Goal: Task Accomplishment & Management: Manage account settings

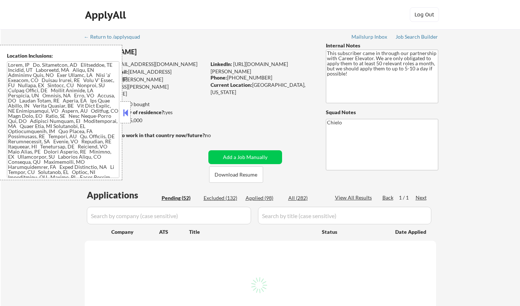
click at [123, 113] on button at bounding box center [125, 112] width 8 height 11
select select ""pending""
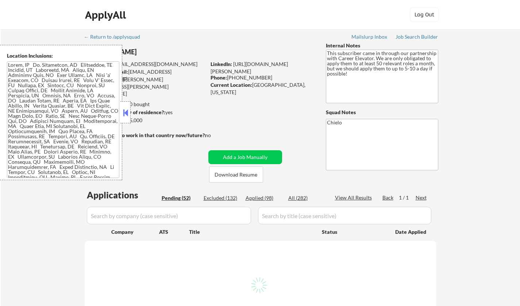
select select ""pending""
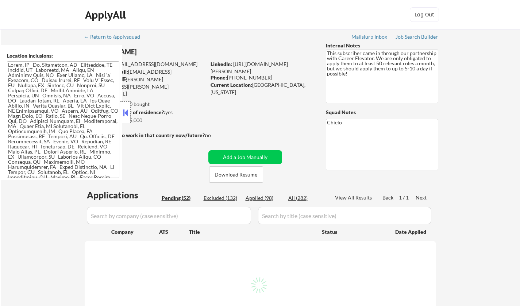
select select ""pending""
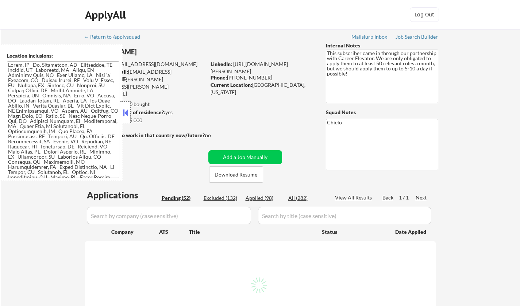
select select ""pending""
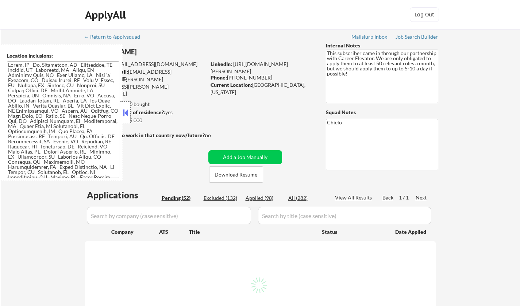
select select ""pending""
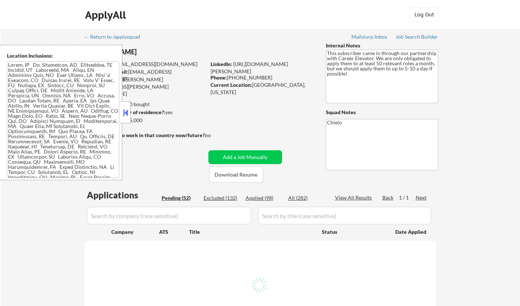
select select ""pending""
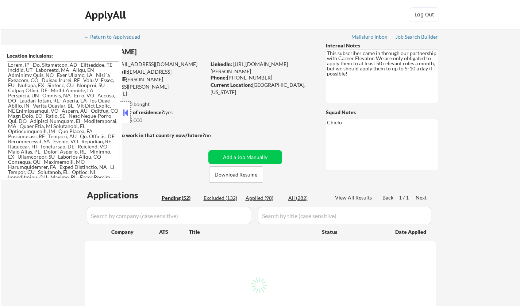
select select ""pending""
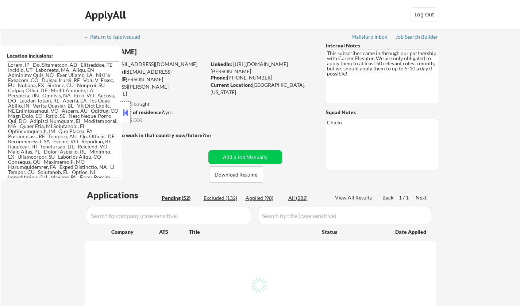
select select ""pending""
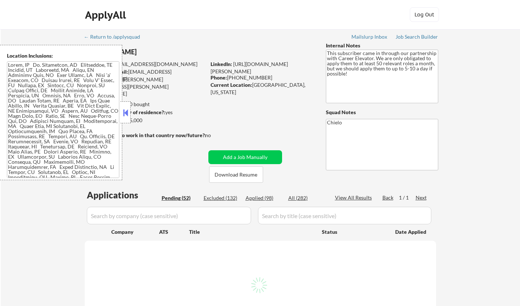
select select ""pending""
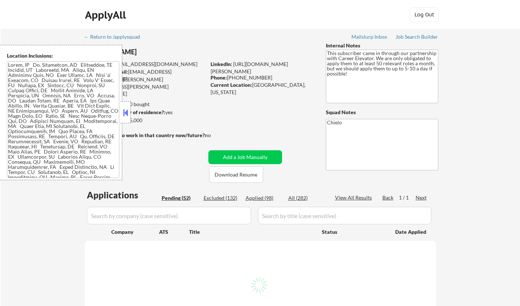
select select ""pending""
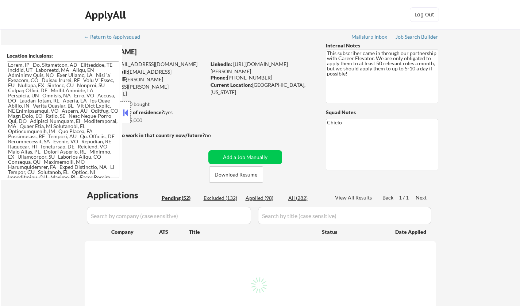
select select ""pending""
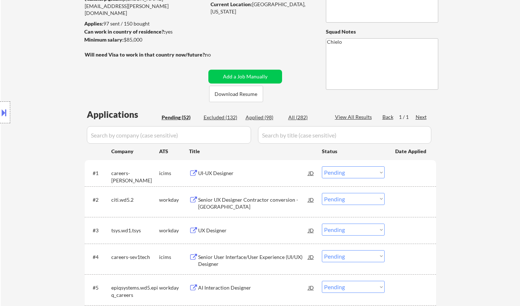
scroll to position [109, 0]
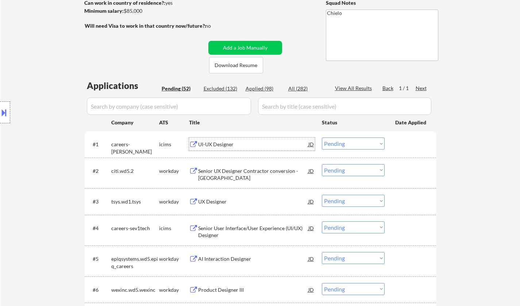
click at [227, 150] on div "UI-UX Designer" at bounding box center [253, 143] width 110 height 13
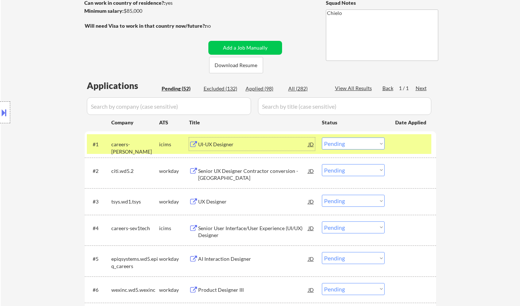
click at [362, 141] on select "Choose an option... Pending Applied Excluded (Questions) Excluded (Expired) Exc…" at bounding box center [353, 143] width 63 height 12
click at [322, 137] on select "Choose an option... Pending Applied Excluded (Questions) Excluded (Expired) Exc…" at bounding box center [353, 143] width 63 height 12
select select ""pending""
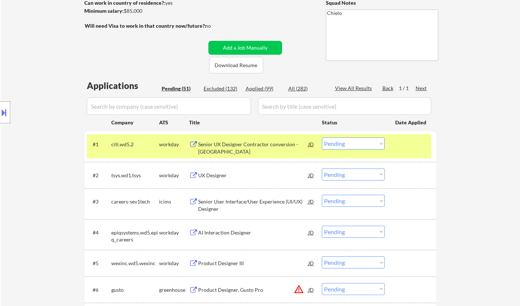
click at [216, 172] on div "UX Designer" at bounding box center [253, 175] width 110 height 7
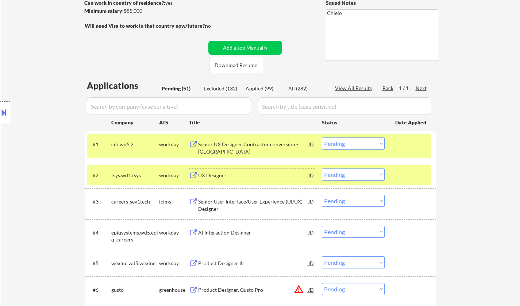
click at [347, 176] on select "Choose an option... Pending Applied Excluded (Questions) Excluded (Expired) Exc…" at bounding box center [353, 174] width 63 height 12
click at [322, 168] on select "Choose an option... Pending Applied Excluded (Questions) Excluded (Expired) Exc…" at bounding box center [353, 174] width 63 height 12
select select ""pending""
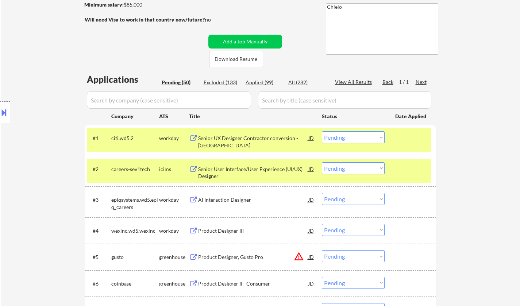
scroll to position [182, 0]
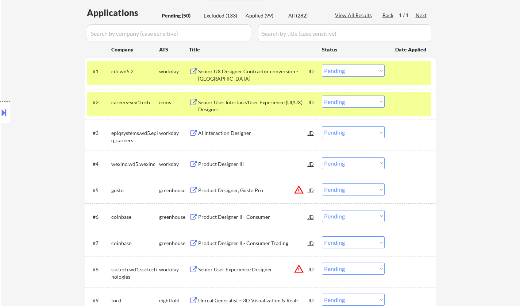
click at [221, 168] on div "Product Designer III" at bounding box center [253, 163] width 110 height 13
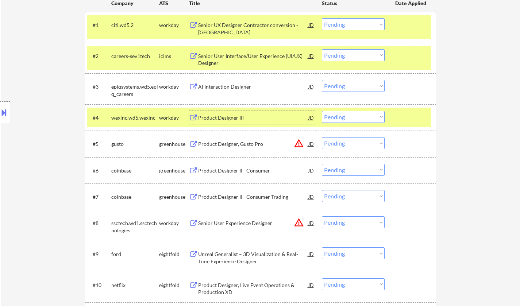
scroll to position [255, 0]
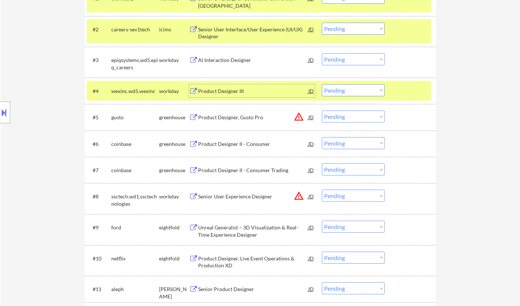
drag, startPoint x: 353, startPoint y: 93, endPoint x: 357, endPoint y: 95, distance: 4.8
click at [353, 93] on select "Choose an option... Pending Applied Excluded (Questions) Excluded (Expired) Exc…" at bounding box center [353, 90] width 63 height 12
click at [322, 84] on select "Choose an option... Pending Applied Excluded (Questions) Excluded (Expired) Exc…" at bounding box center [353, 90] width 63 height 12
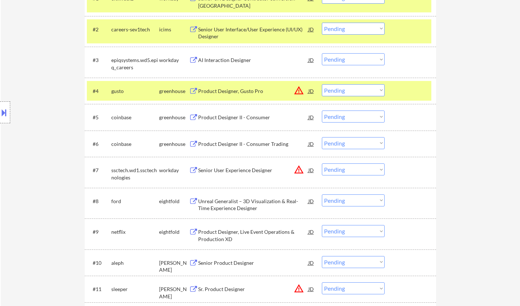
click at [355, 95] on select "Choose an option... Pending Applied Excluded (Questions) Excluded (Expired) Exc…" at bounding box center [353, 90] width 63 height 12
click at [322, 84] on select "Choose an option... Pending Applied Excluded (Questions) Excluded (Expired) Exc…" at bounding box center [353, 90] width 63 height 12
click at [229, 58] on div "AI Interaction Designer" at bounding box center [253, 60] width 110 height 7
select select ""pending""
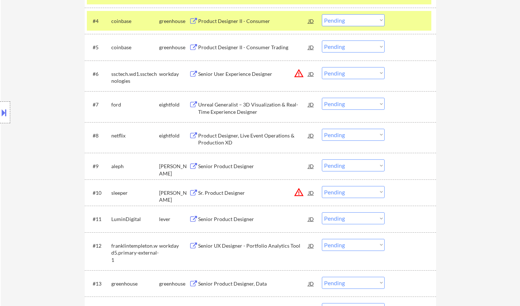
scroll to position [328, 0]
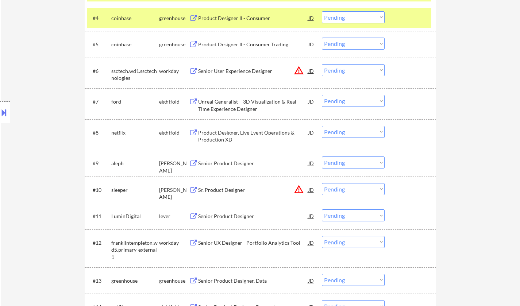
click at [228, 102] on div "Unreal Generalist – 3D Visualization & Real-Time Experience Designer" at bounding box center [253, 105] width 110 height 14
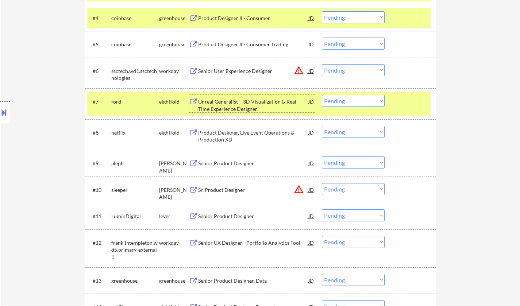
click at [371, 102] on select "Choose an option... Pending Applied Excluded (Questions) Excluded (Expired) Exc…" at bounding box center [353, 101] width 63 height 12
click at [322, 95] on select "Choose an option... Pending Applied Excluded (Questions) Excluded (Expired) Exc…" at bounding box center [353, 101] width 63 height 12
select select ""pending""
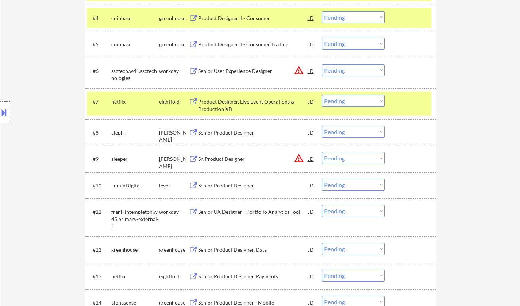
click at [237, 103] on div "Product Designer, Live Event Operations & Production XD" at bounding box center [253, 105] width 110 height 14
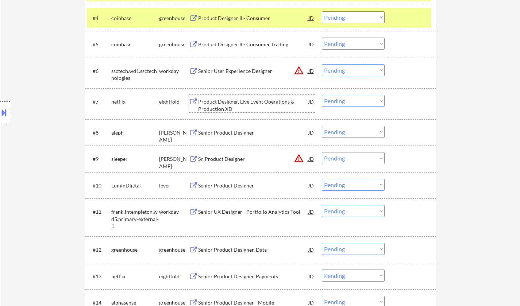
click at [229, 130] on div "Senior Product Designer" at bounding box center [253, 132] width 110 height 7
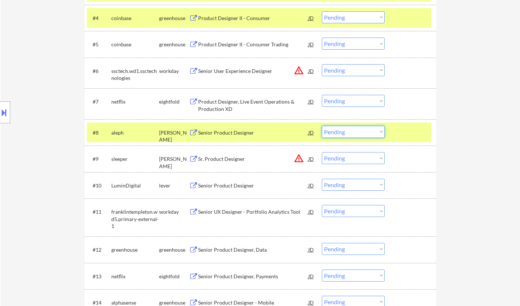
click at [345, 132] on select "Choose an option... Pending Applied Excluded (Questions) Excluded (Expired) Exc…" at bounding box center [353, 132] width 63 height 12
click at [322, 126] on select "Choose an option... Pending Applied Excluded (Questions) Excluded (Expired) Exc…" at bounding box center [353, 132] width 63 height 12
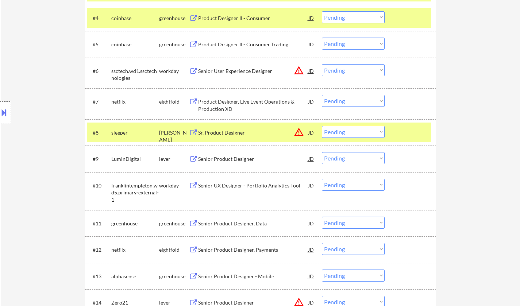
click at [311, 133] on div "JD" at bounding box center [310, 132] width 7 height 13
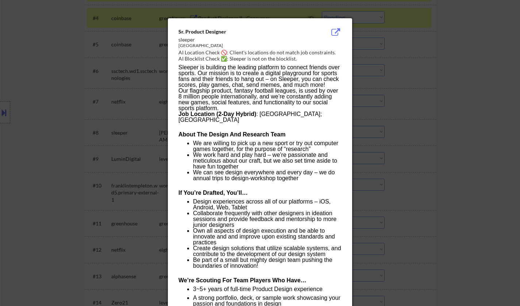
click at [446, 183] on div at bounding box center [260, 153] width 520 height 306
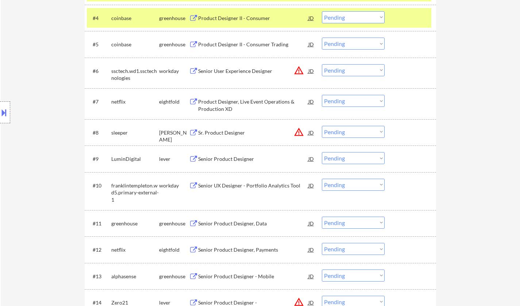
drag, startPoint x: 343, startPoint y: 131, endPoint x: 349, endPoint y: 137, distance: 8.3
click at [343, 131] on select "Choose an option... Pending Applied Excluded (Questions) Excluded (Expired) Exc…" at bounding box center [353, 132] width 63 height 12
click at [322, 126] on select "Choose an option... Pending Applied Excluded (Questions) Excluded (Expired) Exc…" at bounding box center [353, 132] width 63 height 12
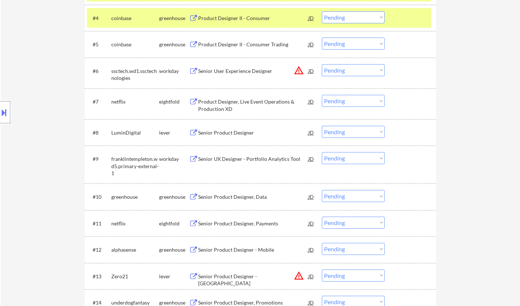
click at [238, 129] on div "Senior Product Designer" at bounding box center [253, 132] width 110 height 7
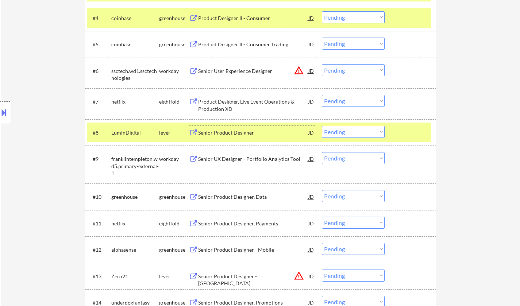
click at [354, 133] on select "Choose an option... Pending Applied Excluded (Questions) Excluded (Expired) Exc…" at bounding box center [353, 132] width 63 height 12
click at [322, 126] on select "Choose an option... Pending Applied Excluded (Questions) Excluded (Expired) Exc…" at bounding box center [353, 132] width 63 height 12
click at [361, 131] on select "Choose an option... Pending Applied Excluded (Questions) Excluded (Expired) Exc…" at bounding box center [353, 132] width 63 height 12
click at [322, 126] on select "Choose an option... Pending Applied Excluded (Questions) Excluded (Expired) Exc…" at bounding box center [353, 132] width 63 height 12
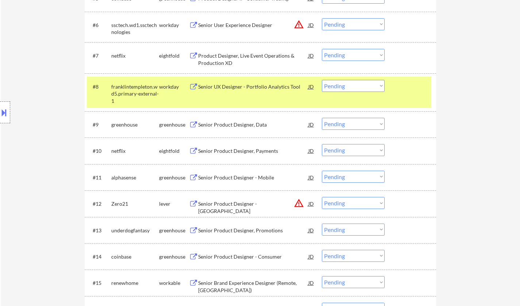
scroll to position [401, 0]
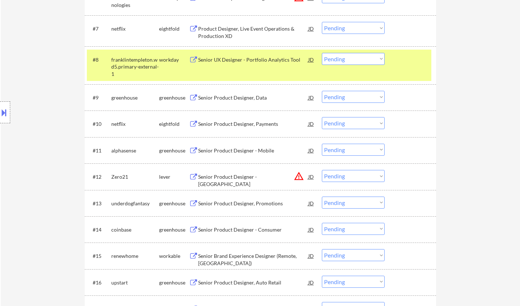
click at [237, 57] on div "Senior UX Designer - Portfolio Analytics Tool" at bounding box center [253, 59] width 110 height 7
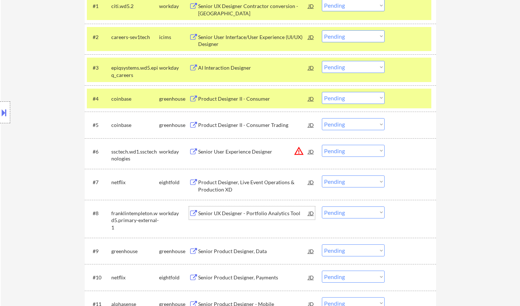
scroll to position [255, 0]
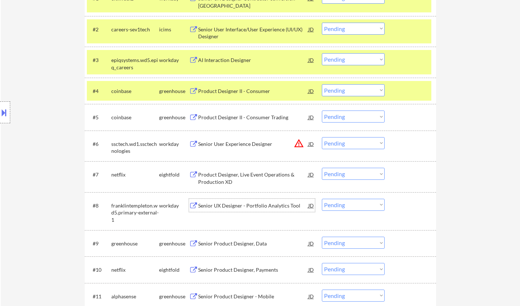
click at [365, 205] on select "Choose an option... Pending Applied Excluded (Questions) Excluded (Expired) Exc…" at bounding box center [353, 205] width 63 height 12
click at [322, 199] on select "Choose an option... Pending Applied Excluded (Questions) Excluded (Expired) Exc…" at bounding box center [353, 205] width 63 height 12
select select ""pending""
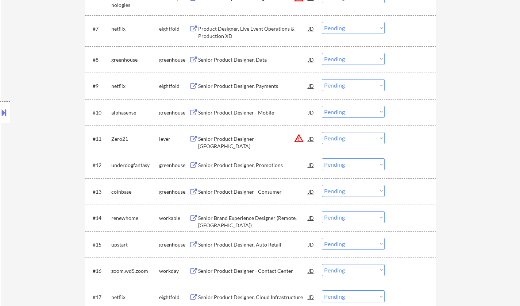
scroll to position [292, 0]
